Goal: Information Seeking & Learning: Learn about a topic

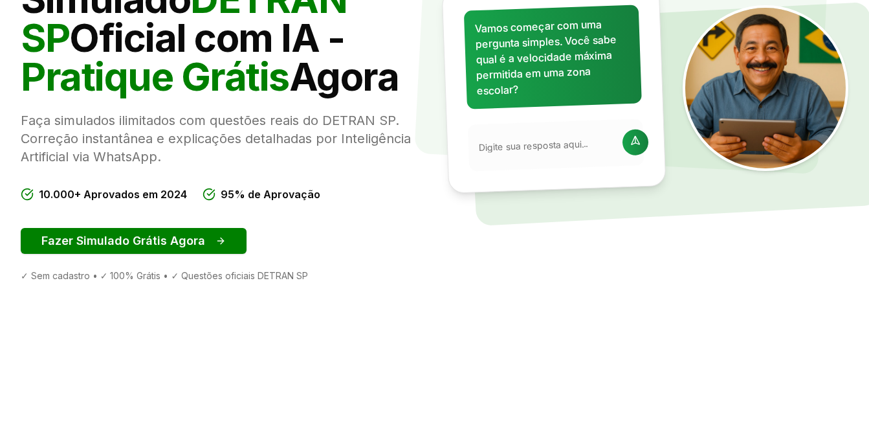
scroll to position [181, 0]
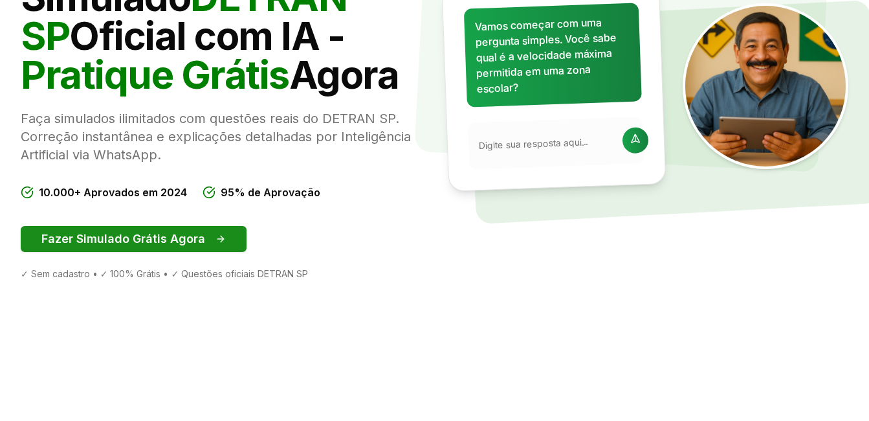
click at [164, 241] on button "Fazer Simulado Grátis Agora" at bounding box center [134, 239] width 226 height 26
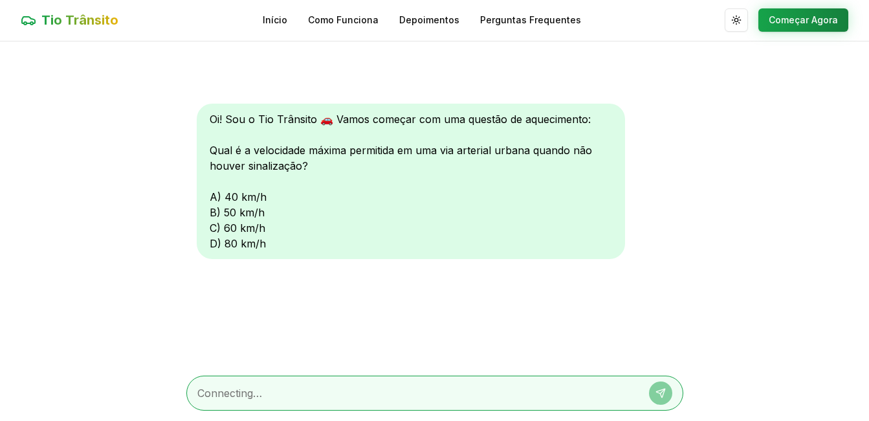
scroll to position [1, 0]
click at [210, 196] on div "Oi! Sou o Tio Trânsito 🚗 Vamos começar com uma questão de aquecimento: Qual é a…" at bounding box center [411, 181] width 428 height 155
click at [276, 395] on textarea at bounding box center [416, 393] width 439 height 16
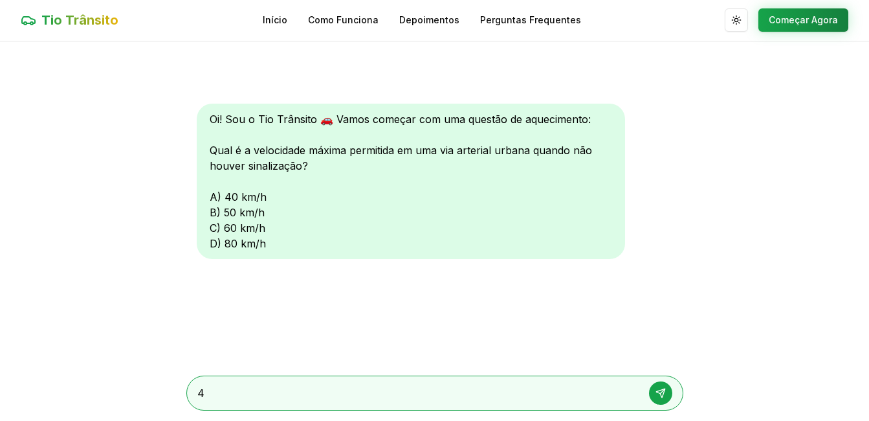
type textarea "40"
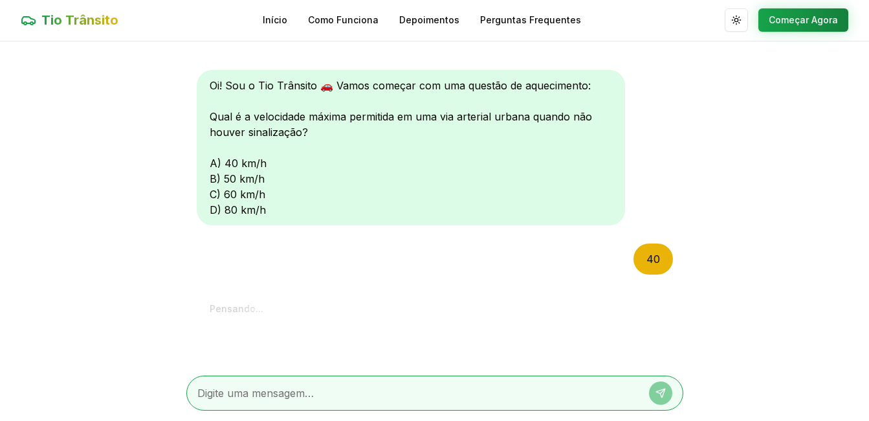
scroll to position [176, 0]
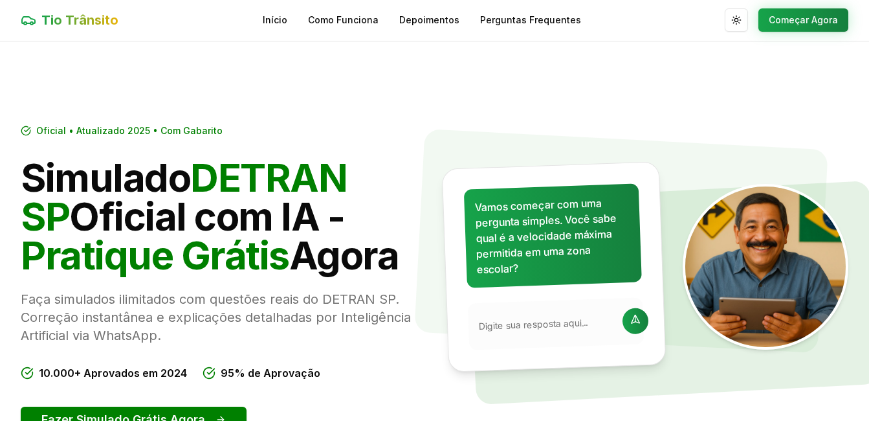
scroll to position [181, 0]
